Goal: Browse casually: Explore the website without a specific task or goal

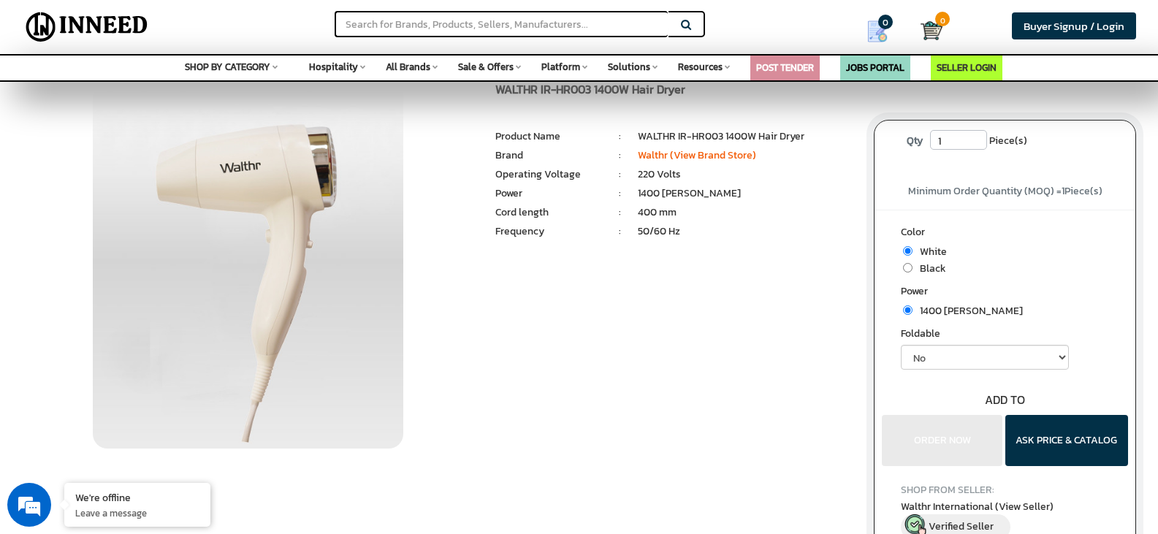
scroll to position [37, 0]
click at [907, 268] on input "radio" at bounding box center [907, 265] width 9 height 9
radio input "true"
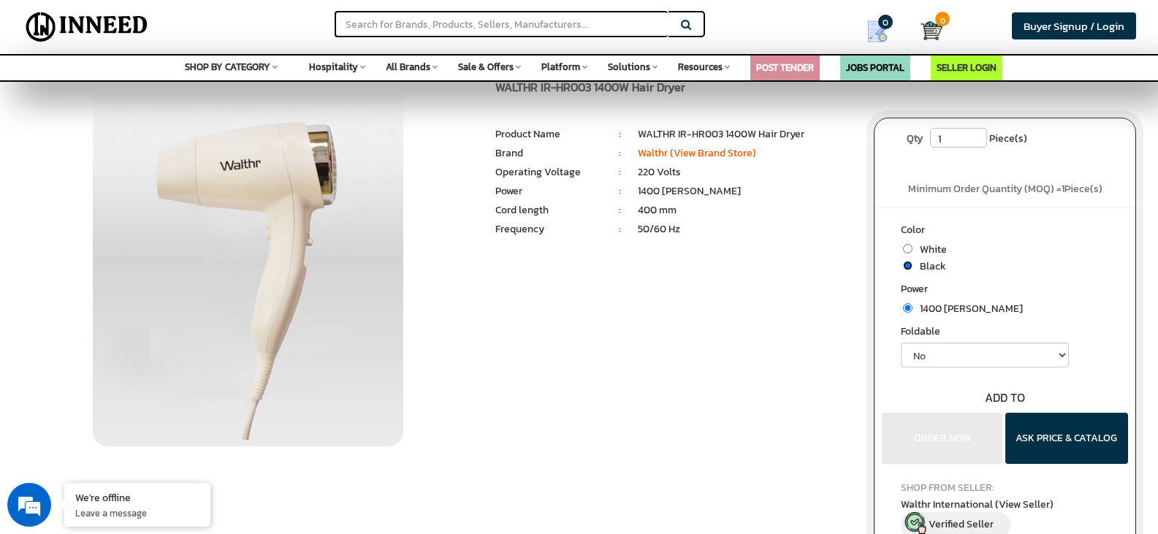
radio input "true"
click at [924, 349] on select "No" at bounding box center [985, 355] width 168 height 25
click at [901, 343] on select "No" at bounding box center [985, 355] width 168 height 25
click at [906, 248] on input "radio" at bounding box center [907, 248] width 9 height 9
radio input "true"
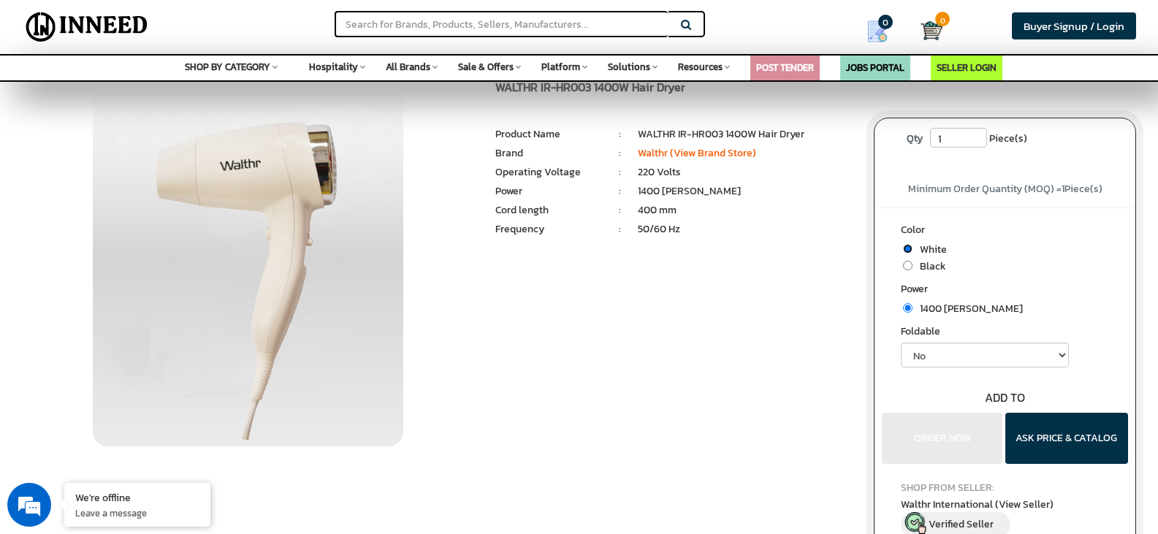
click at [906, 248] on input "radio" at bounding box center [907, 248] width 9 height 9
click at [907, 250] on input "radio" at bounding box center [907, 248] width 9 height 9
click at [924, 250] on span "White" at bounding box center [929, 249] width 34 height 15
click at [925, 365] on select "No" at bounding box center [985, 355] width 168 height 25
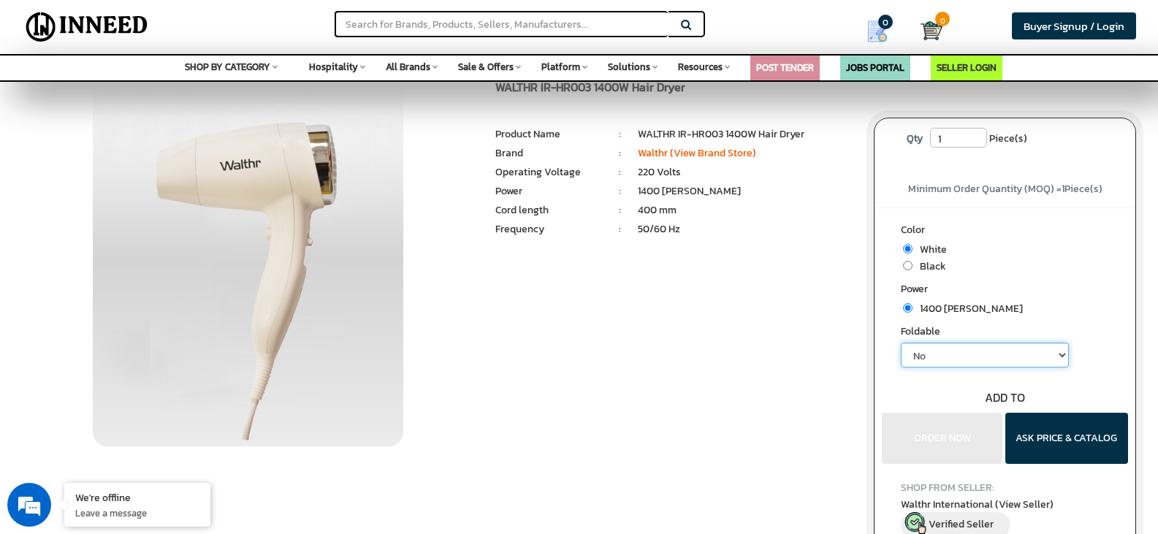
click at [931, 353] on select "No" at bounding box center [985, 355] width 168 height 25
click at [936, 422] on div "Color White Black Power" at bounding box center [1004, 335] width 261 height 257
radio input "true"
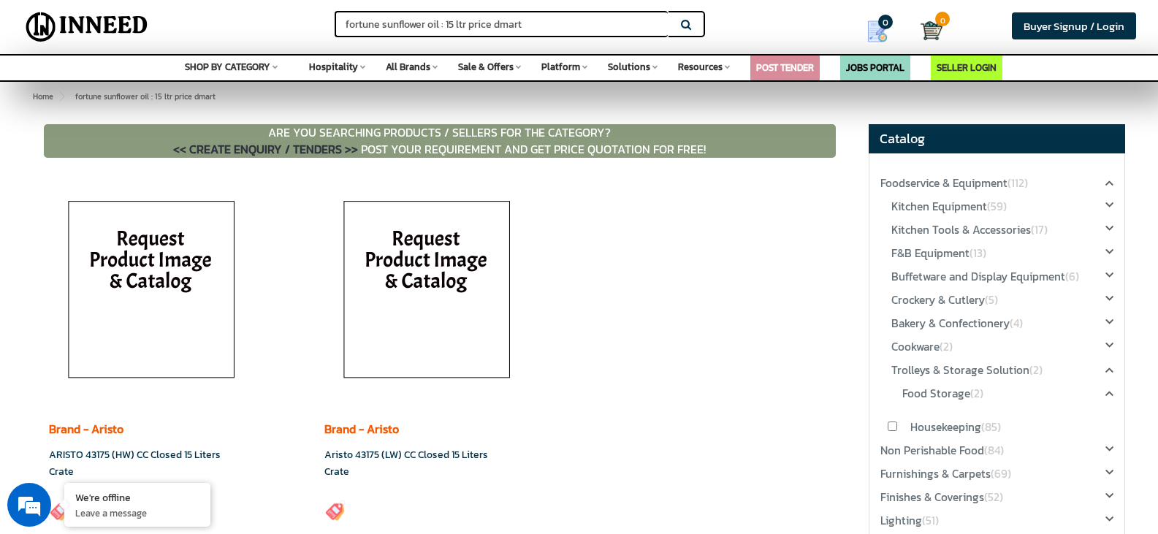
click at [796, 65] on link "POST TENDER" at bounding box center [785, 68] width 58 height 14
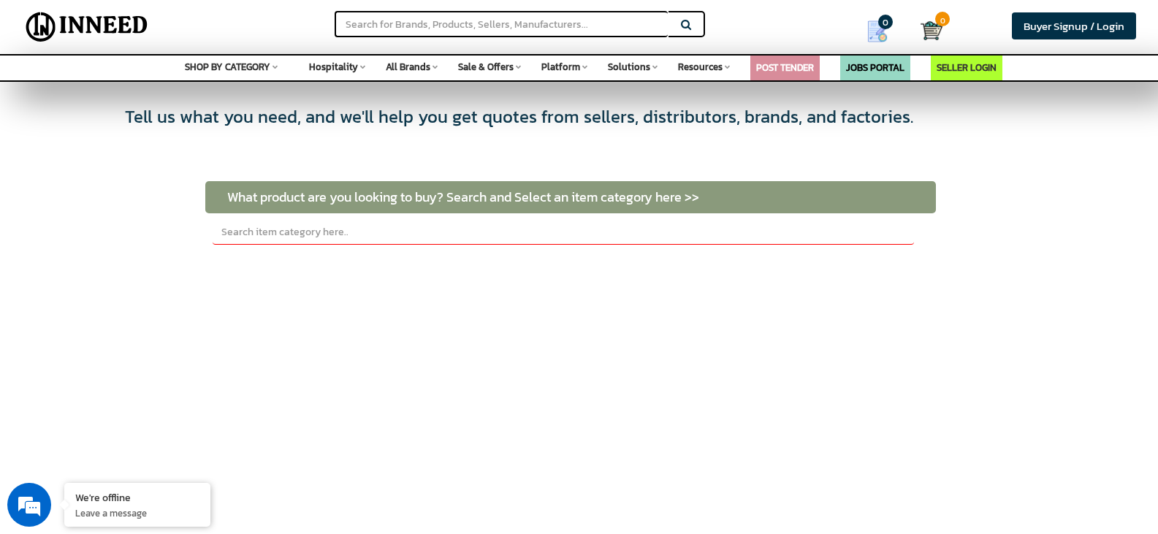
click at [714, 71] on span "Resources" at bounding box center [700, 67] width 45 height 14
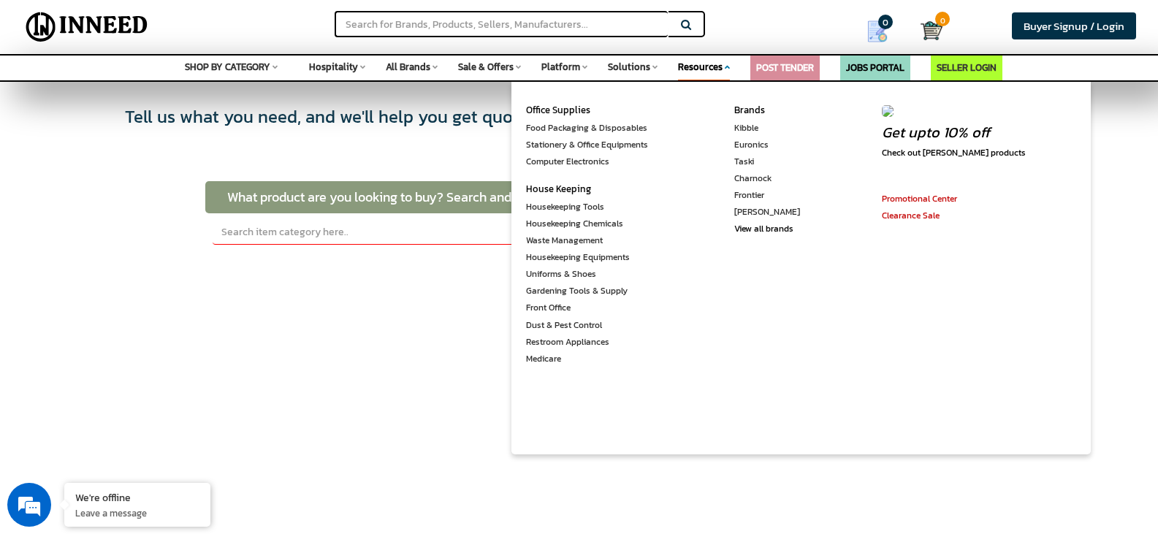
click at [639, 67] on span "Solutions" at bounding box center [629, 67] width 42 height 14
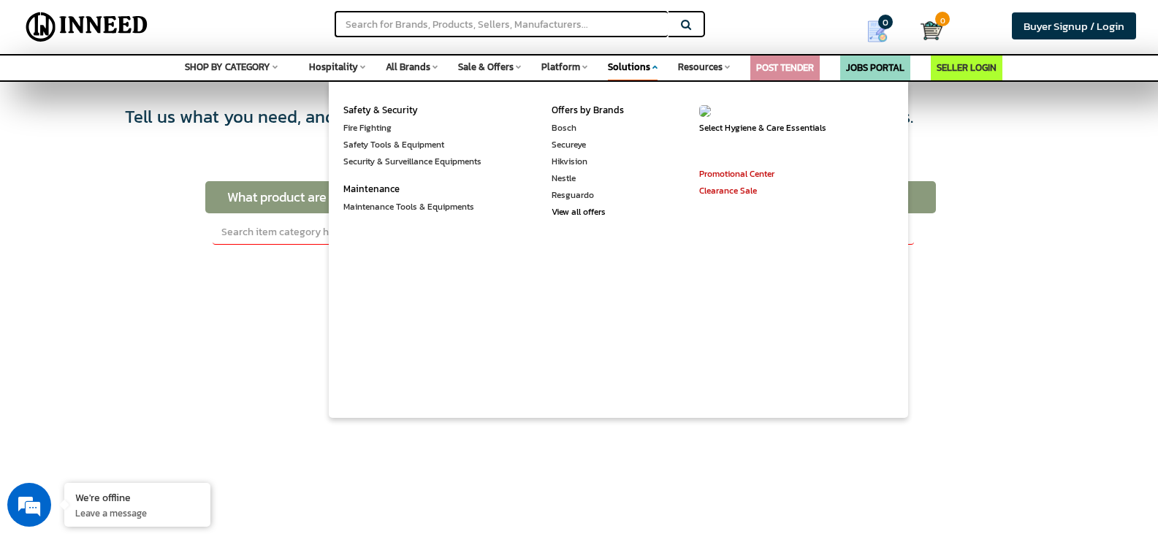
click at [568, 70] on span "Platform" at bounding box center [560, 67] width 39 height 14
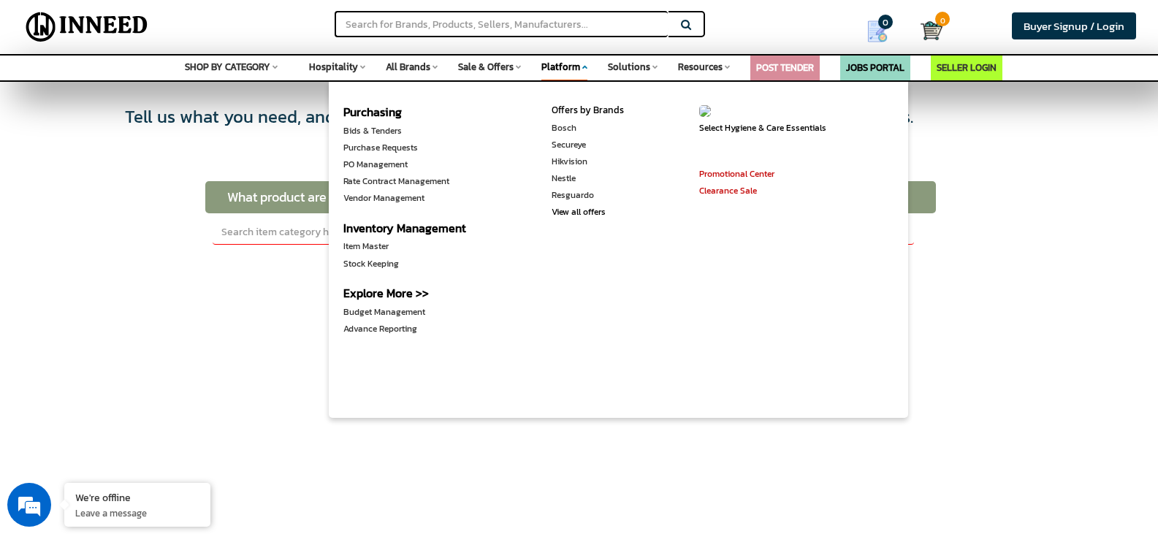
click at [506, 72] on span "Sale & Offers" at bounding box center [486, 67] width 56 height 14
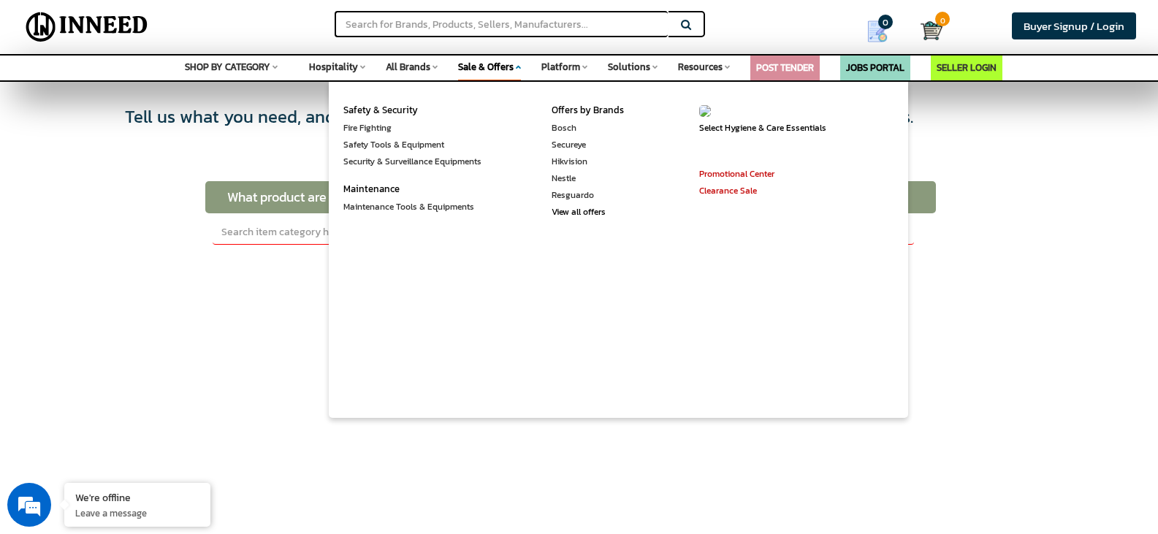
click at [427, 67] on span "All Brands" at bounding box center [408, 67] width 45 height 14
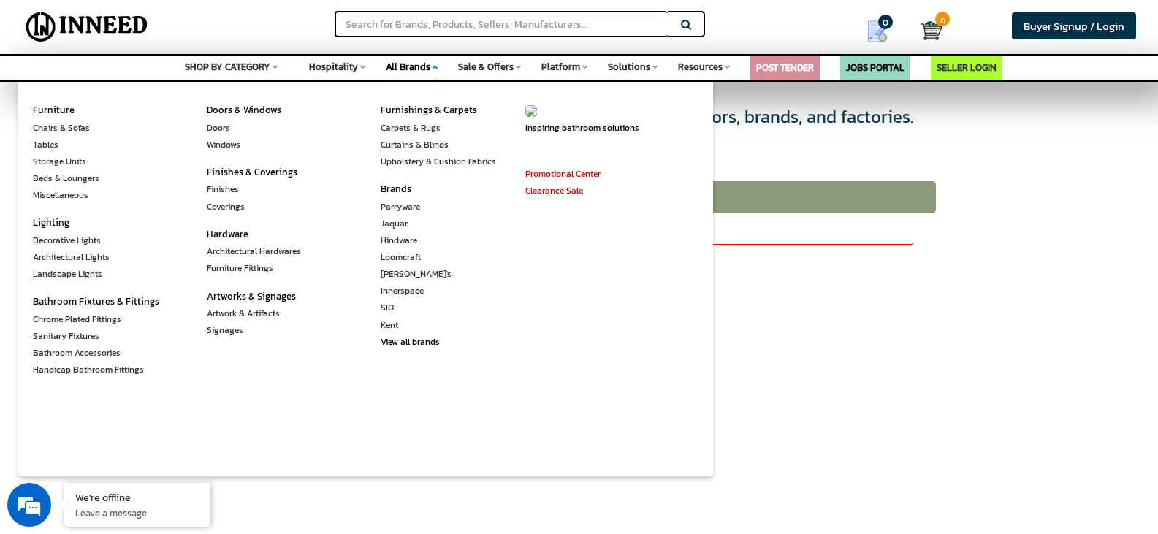
click at [338, 66] on span "Hospitality" at bounding box center [333, 67] width 49 height 14
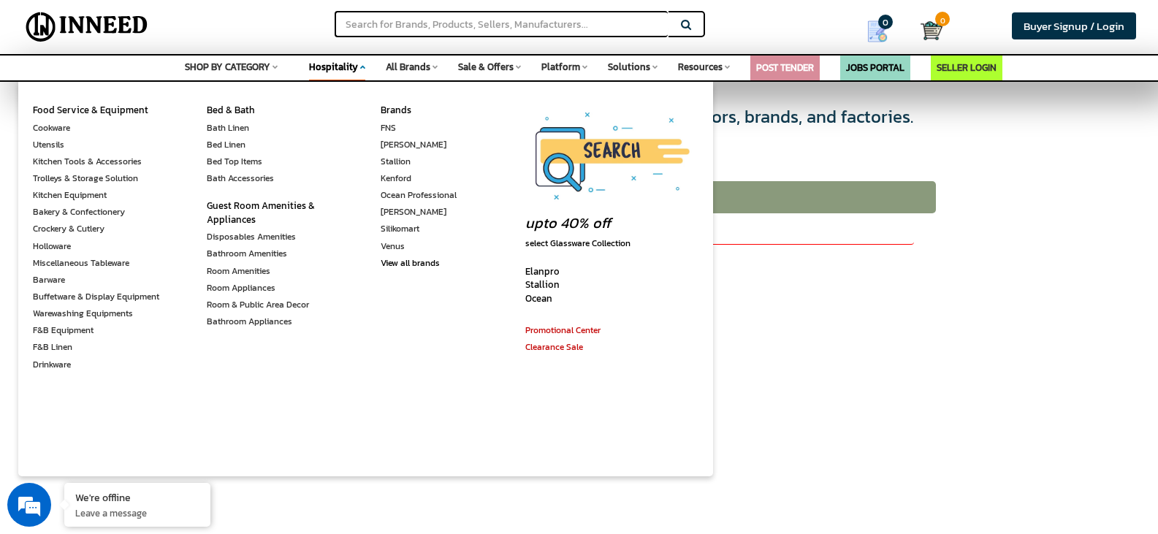
click at [262, 64] on span "SHOP BY CATEGORY" at bounding box center [227, 67] width 85 height 14
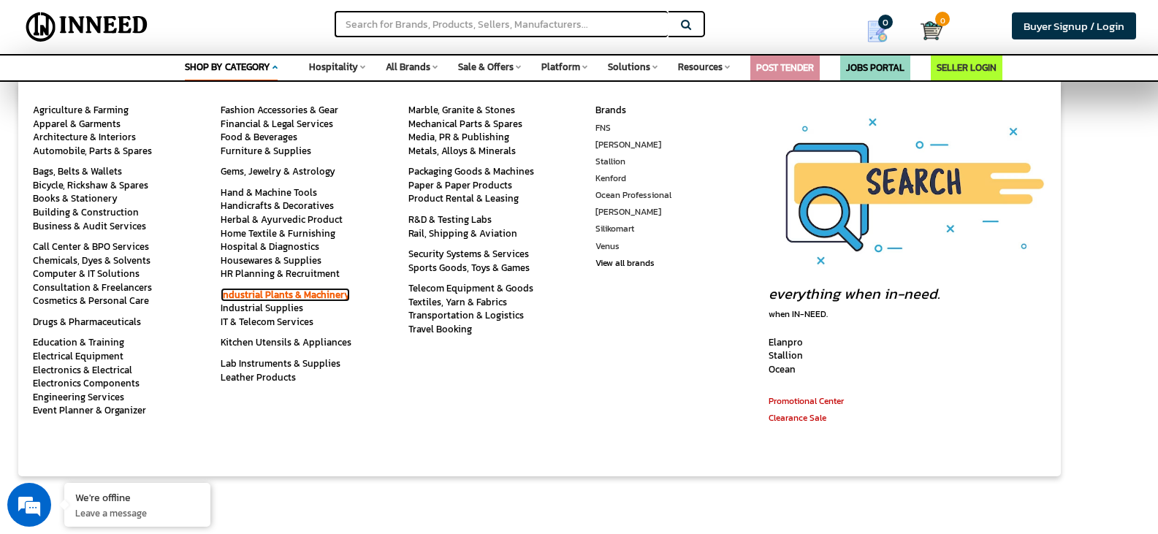
click at [336, 293] on link "Industrial Plants & Machinery" at bounding box center [285, 295] width 129 height 14
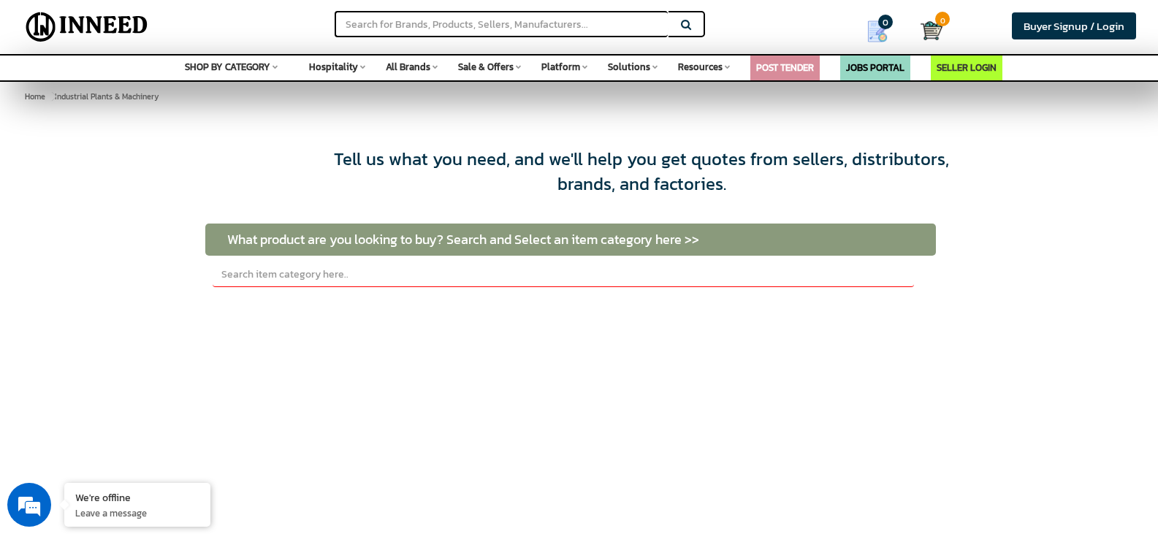
click at [267, 69] on span "SHOP BY CATEGORY" at bounding box center [227, 67] width 85 height 14
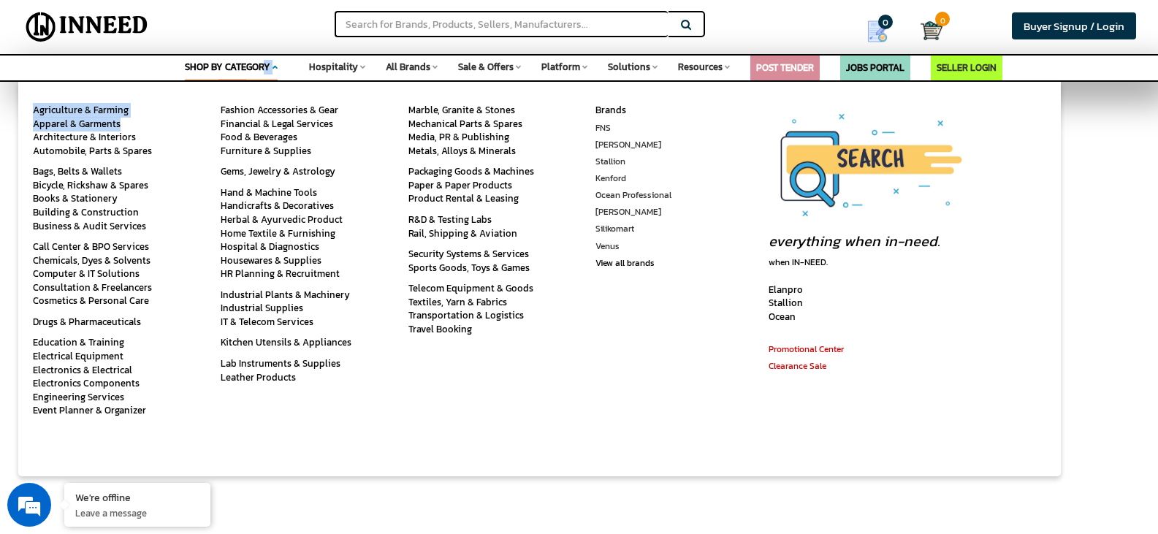
drag, startPoint x: 267, startPoint y: 69, endPoint x: 156, endPoint y: 127, distance: 125.8
click at [185, 83] on div "SHOP BY CATEGORY Space Agriculture & Farming Apparel & Garments Architecture & …" at bounding box center [231, 69] width 93 height 27
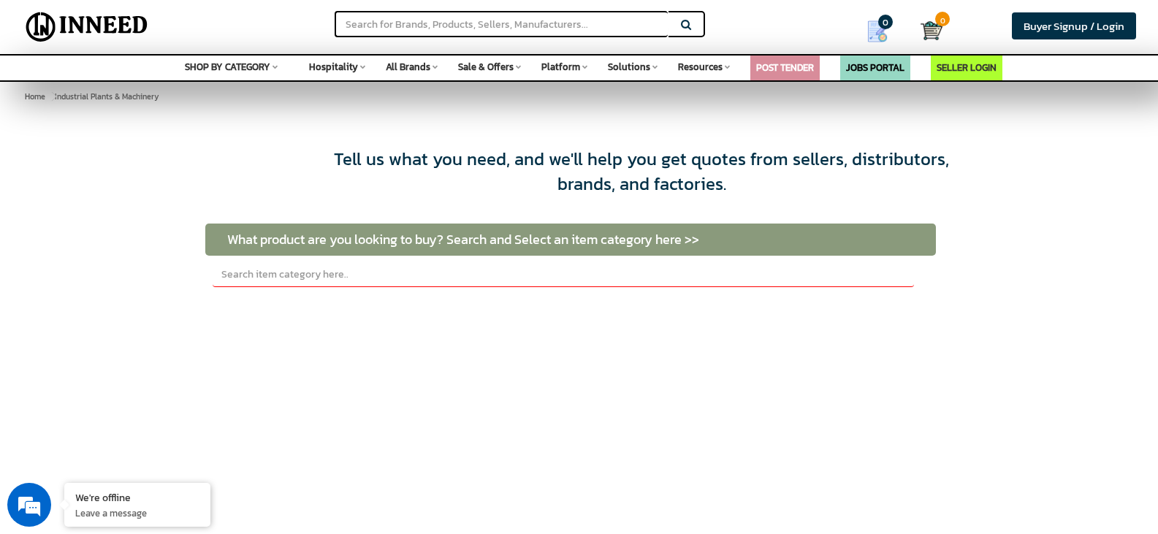
click at [156, 127] on div "SELECTED PRODUCTS CREATE TENDER Your requirements will appear here Saved Tell u…" at bounding box center [579, 501] width 1158 height 752
click at [256, 64] on span "SHOP BY CATEGORY" at bounding box center [227, 67] width 85 height 14
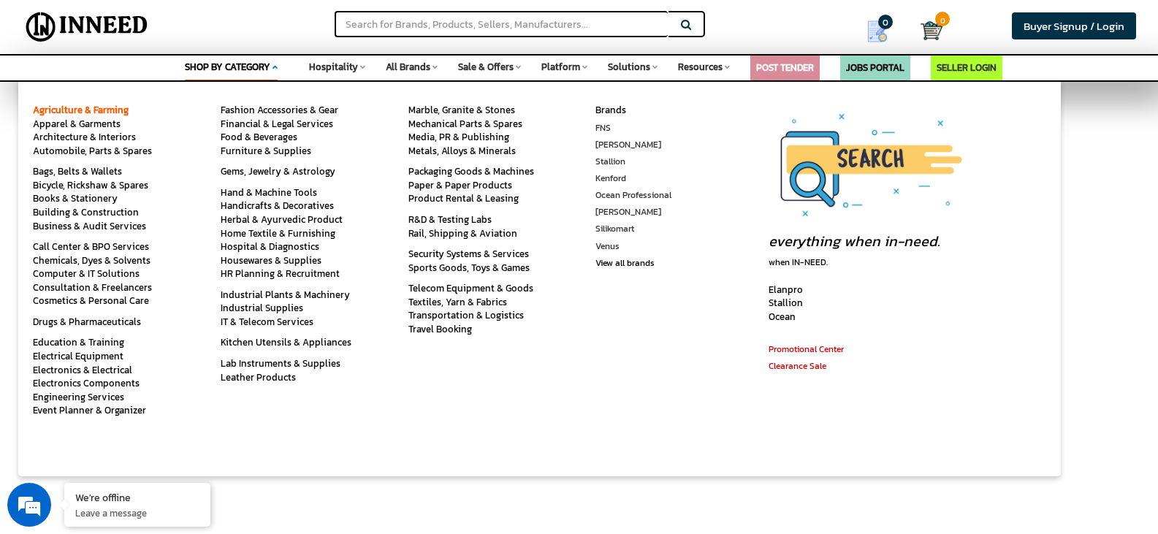
click at [83, 110] on link "Agriculture & Farming" at bounding box center [81, 110] width 96 height 14
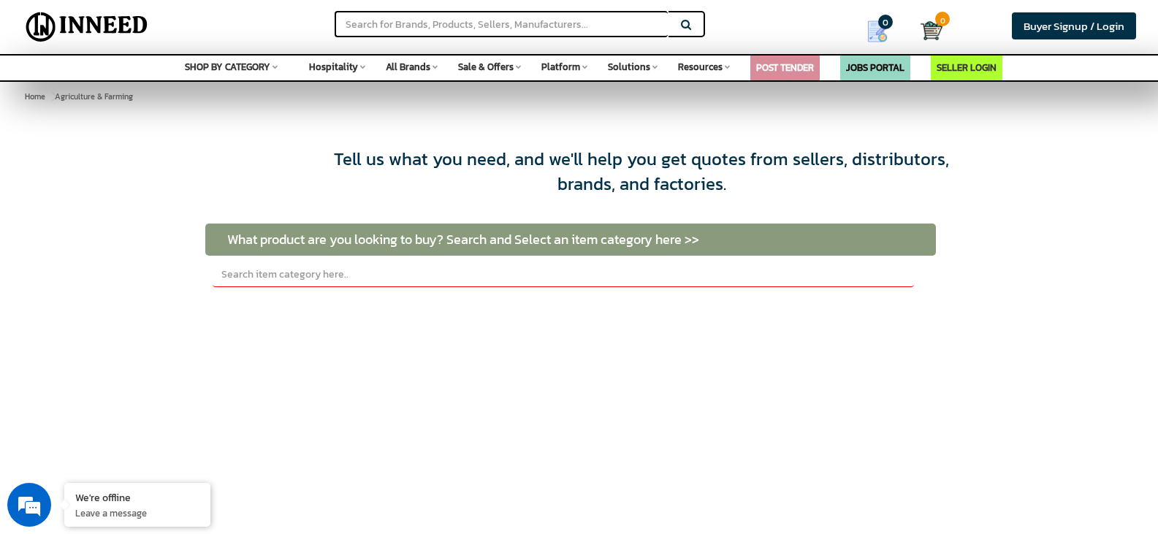
click at [244, 56] on div "SHOP BY CATEGORY Space Agriculture & Farming Apparel & Garments Architecture & …" at bounding box center [231, 65] width 93 height 19
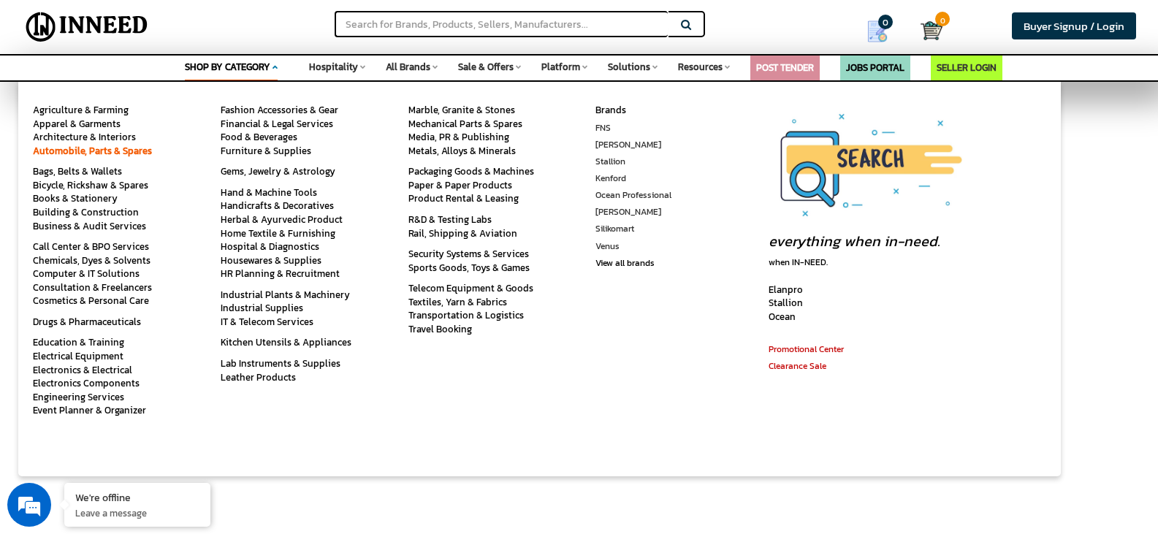
click at [134, 153] on link "Automobile, Parts & Spares" at bounding box center [92, 151] width 119 height 14
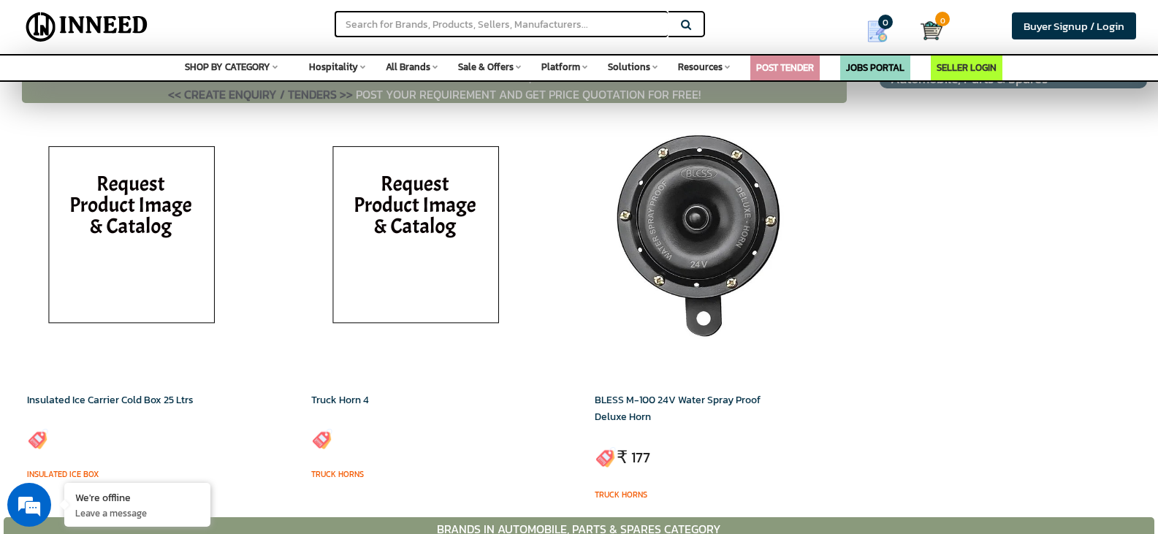
scroll to position [54, 0]
click at [716, 209] on img at bounding box center [700, 238] width 183 height 219
